Goal: Task Accomplishment & Management: Manage account settings

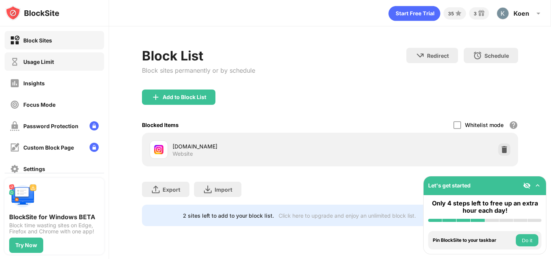
click at [89, 67] on div "Usage Limit" at bounding box center [55, 61] width 100 height 18
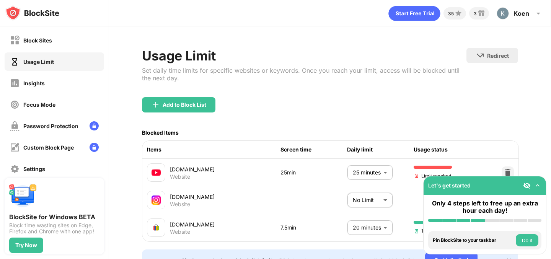
click at [356, 166] on body "Block Sites Usage Limit Insights Focus Mode Password Protection Custom Block Pa…" at bounding box center [275, 129] width 551 height 259
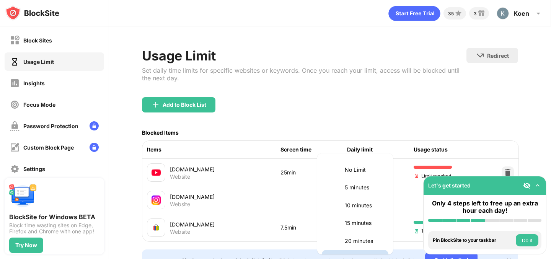
scroll to position [13, 0]
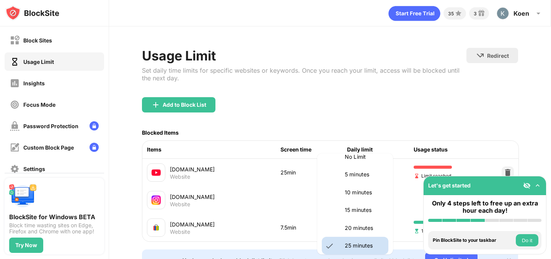
click at [359, 215] on li "15 minutes" at bounding box center [355, 210] width 67 height 18
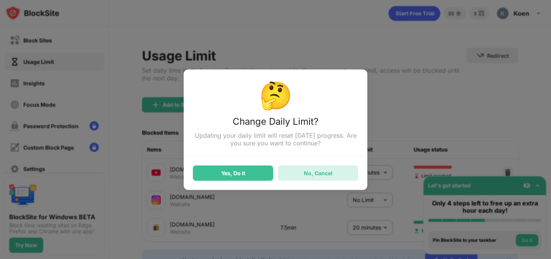
click at [291, 176] on div "No, Cancel" at bounding box center [318, 172] width 80 height 15
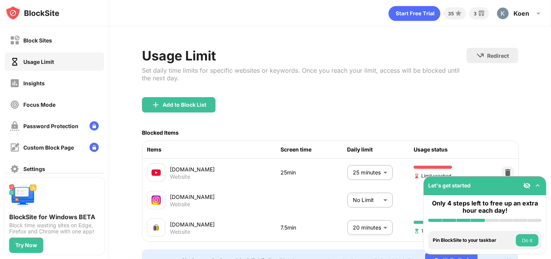
click at [352, 173] on body "Block Sites Usage Limit Insights Focus Mode Password Protection Custom Block Pa…" at bounding box center [275, 129] width 551 height 259
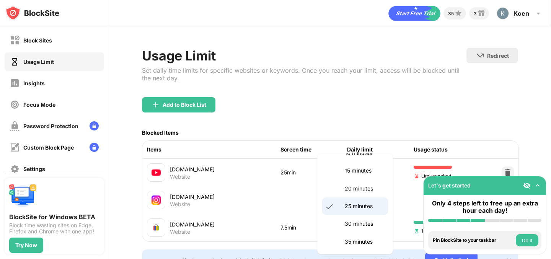
scroll to position [63, 0]
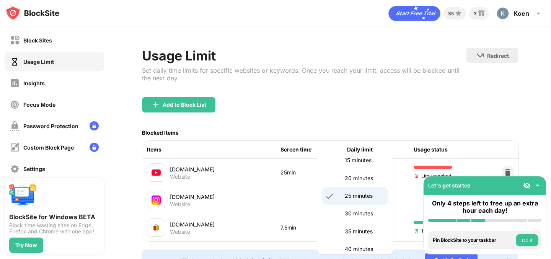
click at [355, 217] on p "30 minutes" at bounding box center [364, 213] width 39 height 8
type input "**"
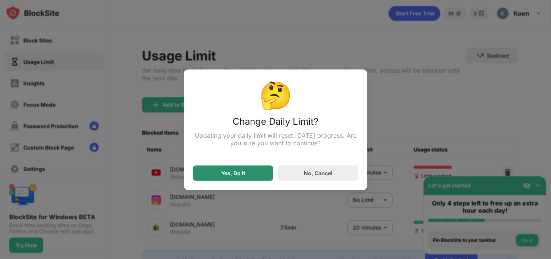
click at [227, 170] on div "Yes, Do It" at bounding box center [233, 172] width 80 height 15
